Goal: Use online tool/utility: Utilize a website feature to perform a specific function

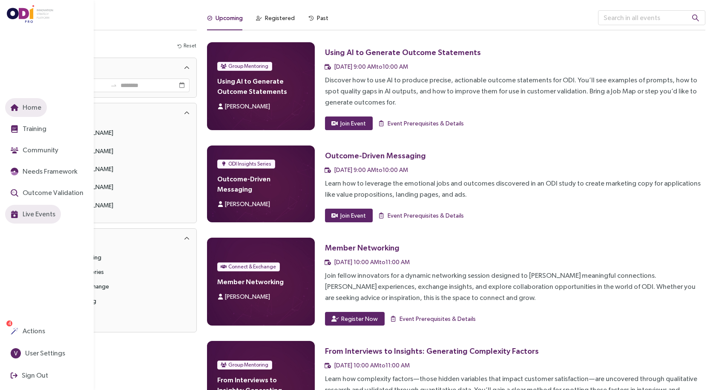
click at [15, 106] on icon "button" at bounding box center [15, 107] width 8 height 7
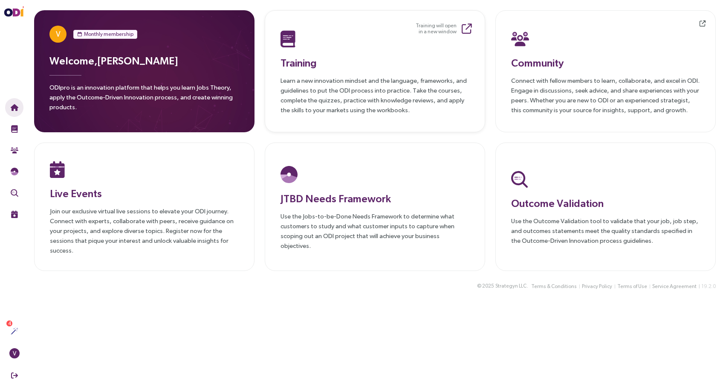
click at [321, 88] on p "Learn a new innovation mindset and the language, frameworks, and guidelines to …" at bounding box center [374, 94] width 189 height 39
click at [549, 56] on h3 "Community" at bounding box center [605, 62] width 189 height 15
click at [396, 182] on div at bounding box center [374, 174] width 189 height 22
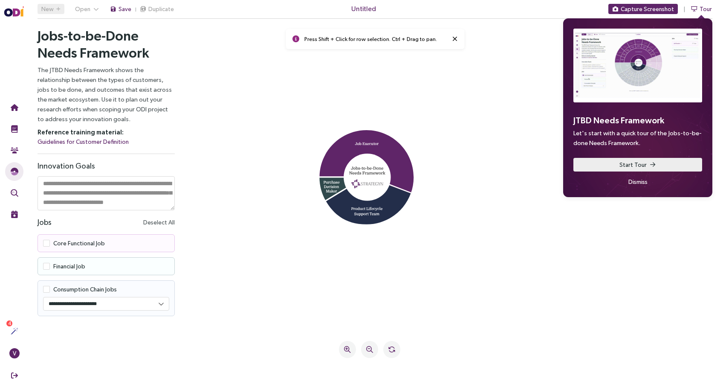
click at [646, 168] on button "Start Tour" at bounding box center [637, 165] width 129 height 14
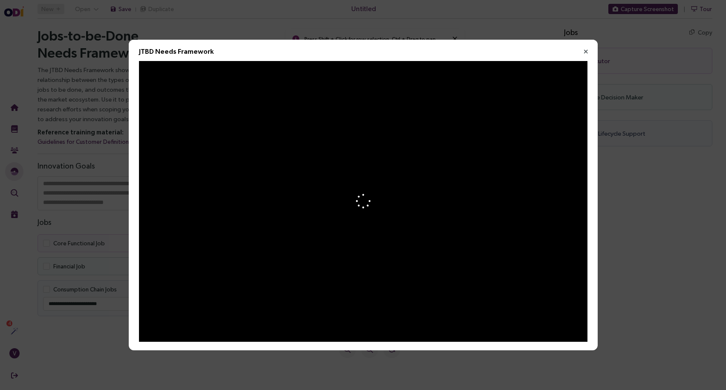
click at [362, 204] on icon at bounding box center [363, 201] width 16 height 16
click at [583, 52] on icon "Close" at bounding box center [586, 52] width 8 height 8
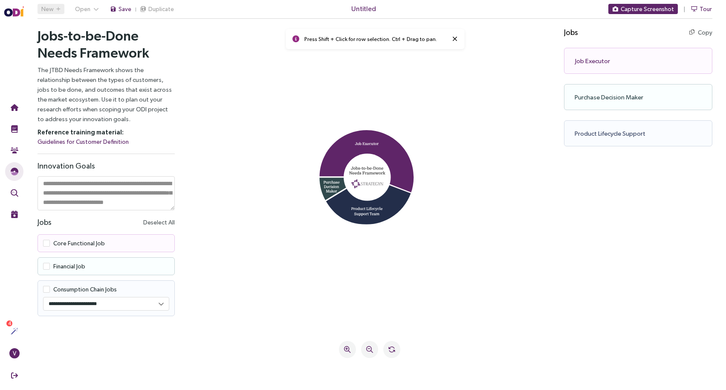
click at [611, 206] on div "Jobs Copy Copy all as text Job Executor Copy Copy as text Purchase Decision Mak…" at bounding box center [645, 200] width 162 height 360
click at [608, 60] on div "Job Executor Copy Copy as text" at bounding box center [638, 61] width 148 height 26
click at [599, 227] on div "Jobs Copy Copy all as text Job Executor Copy Copy as text Purchase Decision Mak…" at bounding box center [645, 200] width 162 height 360
click at [47, 244] on span at bounding box center [46, 243] width 7 height 7
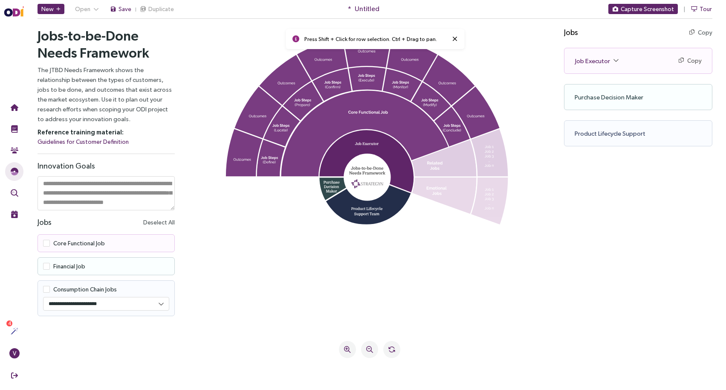
click at [48, 267] on span at bounding box center [46, 266] width 7 height 7
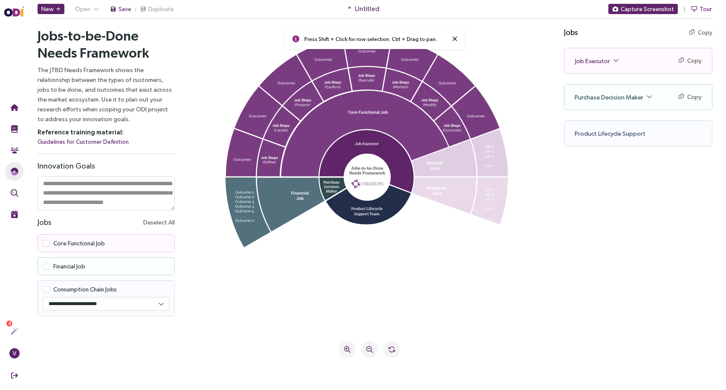
click at [48, 267] on span at bounding box center [46, 266] width 7 height 7
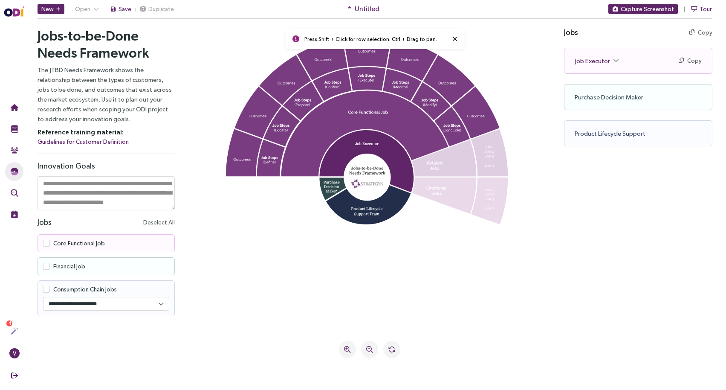
click at [453, 39] on icon at bounding box center [454, 38] width 5 height 7
click at [45, 290] on span at bounding box center [46, 289] width 7 height 7
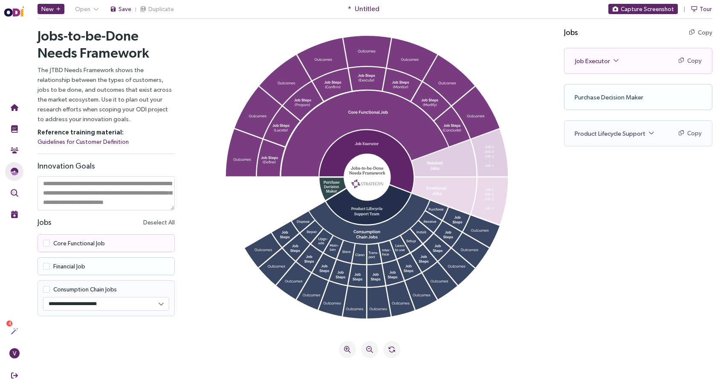
click at [45, 290] on span at bounding box center [46, 289] width 7 height 7
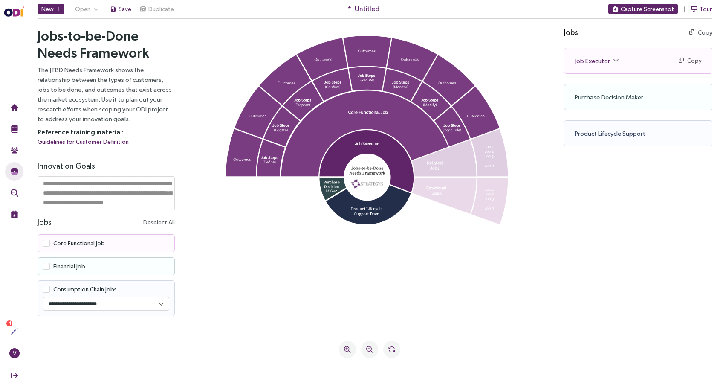
scroll to position [9, 0]
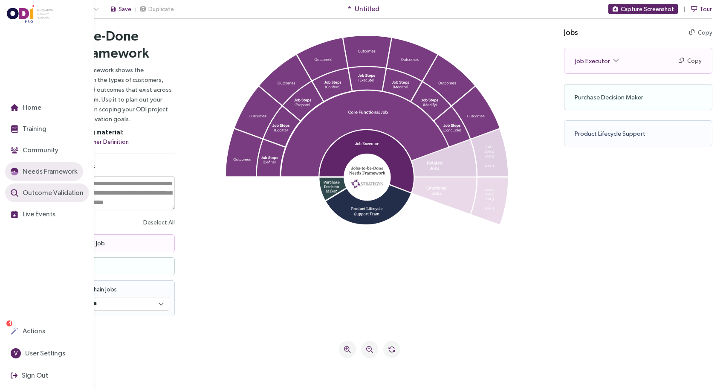
click at [33, 191] on span "Outcome Validation" at bounding box center [52, 192] width 63 height 11
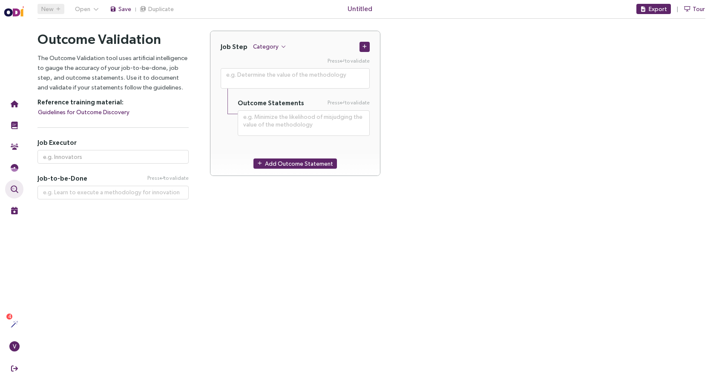
type textarea "**********"
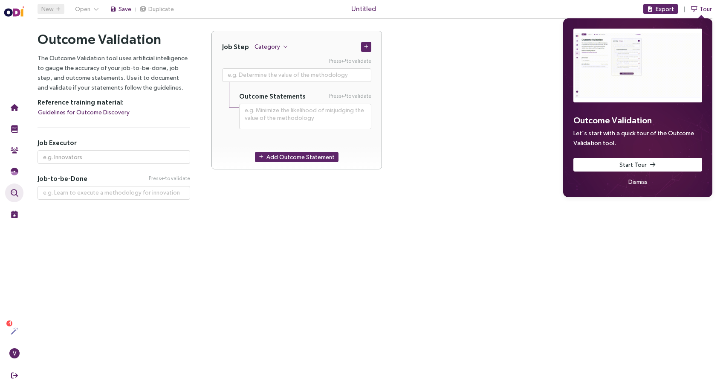
click at [465, 176] on div "Job Step Category Press to validate Outcome Statements Press to validate Add Ou…" at bounding box center [461, 105] width 501 height 149
click at [634, 180] on span "Dismiss" at bounding box center [637, 181] width 19 height 9
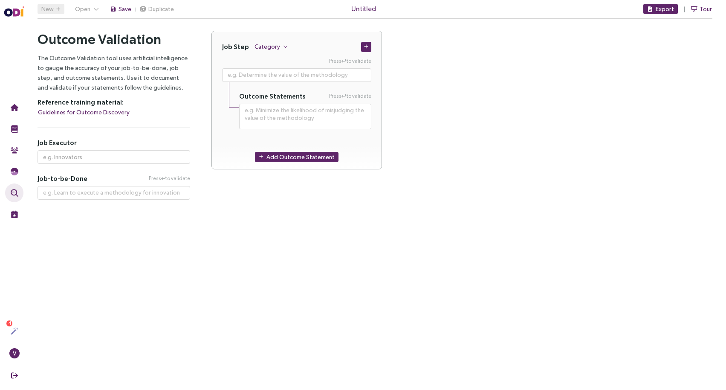
click at [603, 190] on div "Job Step Category Press to validate Outcome Statements Press to validate Add Ou…" at bounding box center [462, 115] width 522 height 169
click at [361, 8] on span "Untitled" at bounding box center [363, 8] width 25 height 11
click at [453, 90] on div "Job Step Category Press to validate Outcome Statements Press to validate Add Ou…" at bounding box center [461, 105] width 501 height 149
click at [264, 49] on span "Category" at bounding box center [267, 46] width 26 height 9
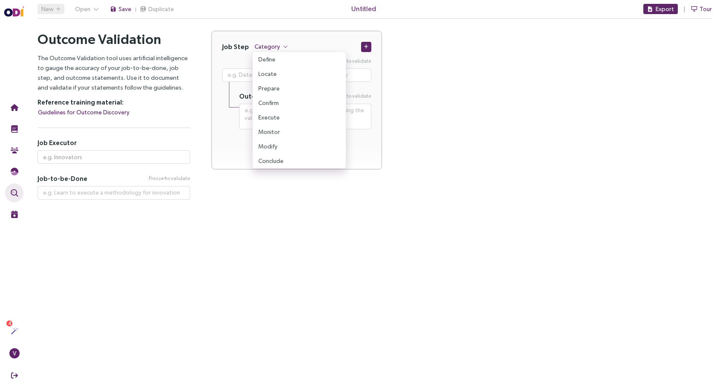
click at [290, 42] on div "Job Step Category" at bounding box center [297, 41] width 170 height 21
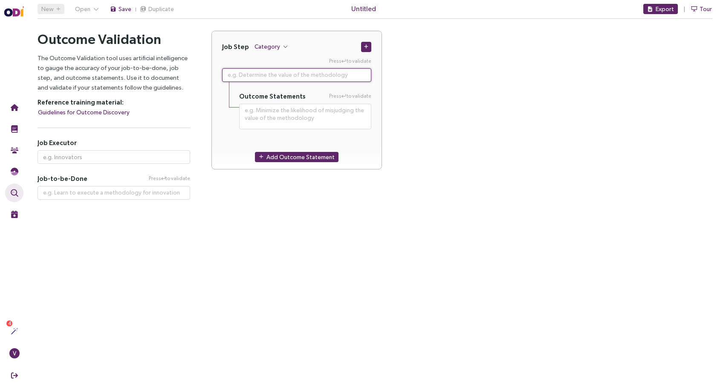
click at [292, 78] on textarea at bounding box center [296, 75] width 149 height 14
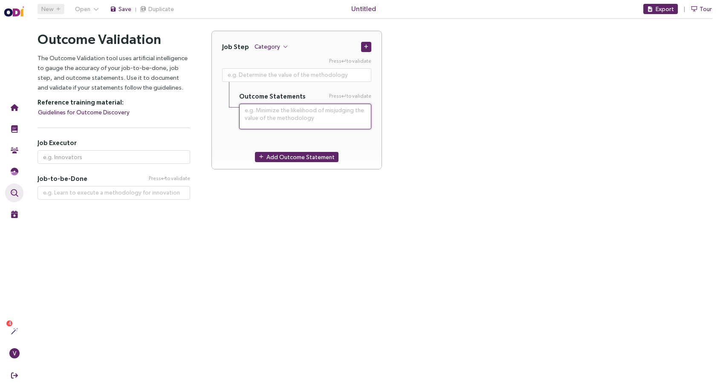
click at [298, 112] on textarea at bounding box center [305, 117] width 132 height 26
click at [309, 241] on main "New Open Save Duplicate Untitled Export Tour Outcome Validation Let's start wit…" at bounding box center [375, 195] width 702 height 390
